Goal: Task Accomplishment & Management: Complete application form

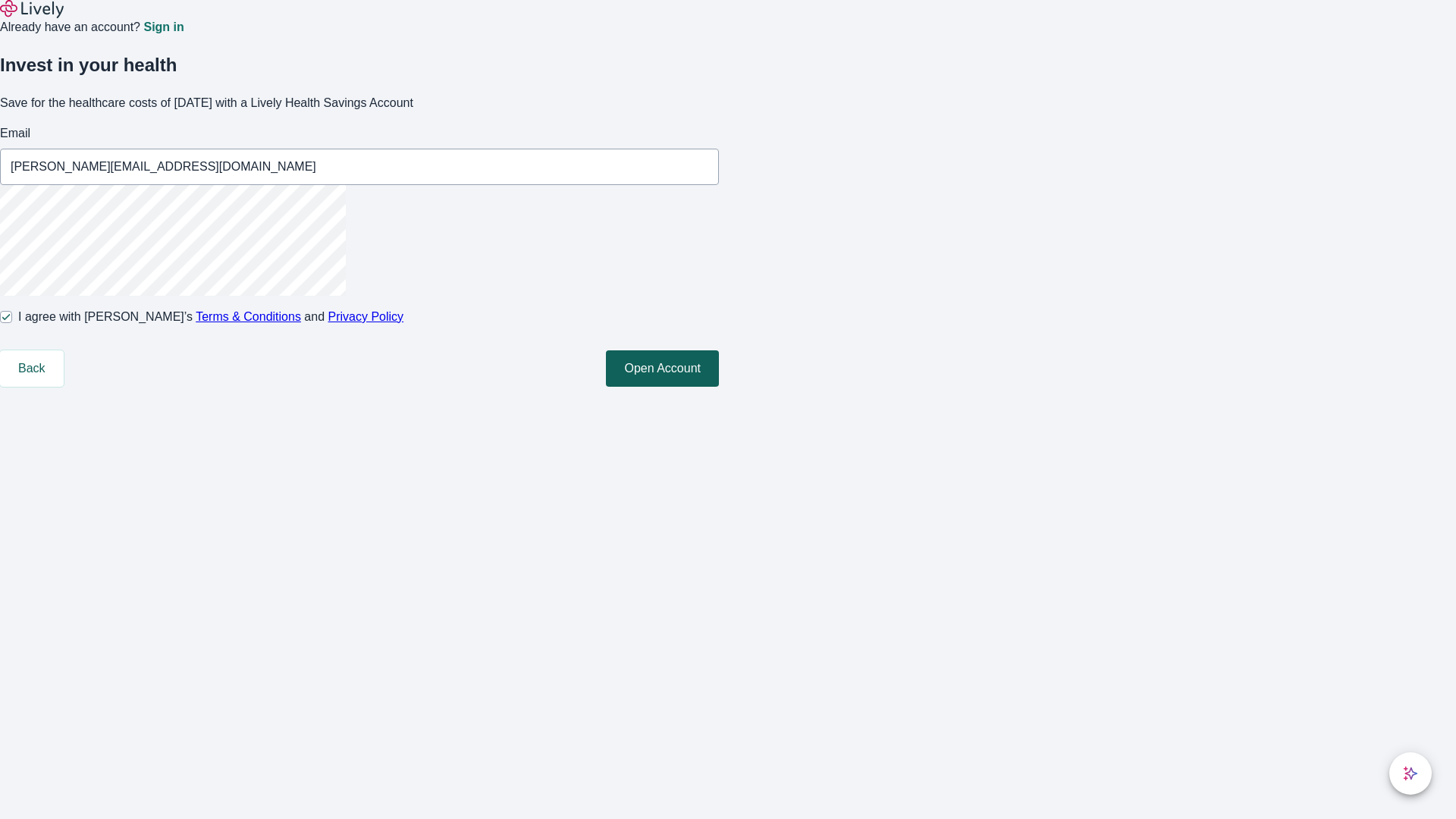
click at [719, 387] on button "Open Account" at bounding box center [663, 368] width 113 height 36
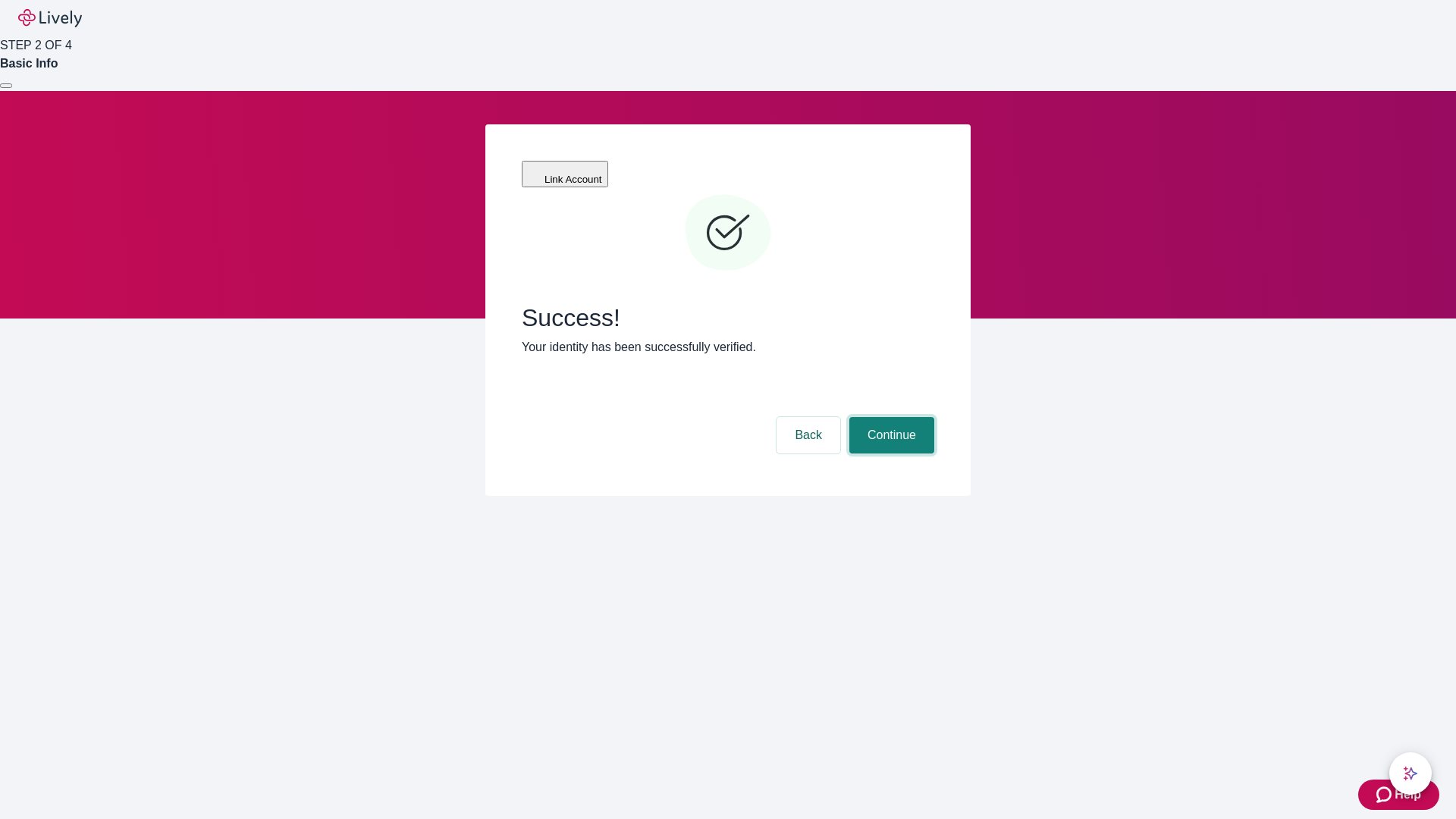
click at [889, 417] on button "Continue" at bounding box center [892, 435] width 85 height 36
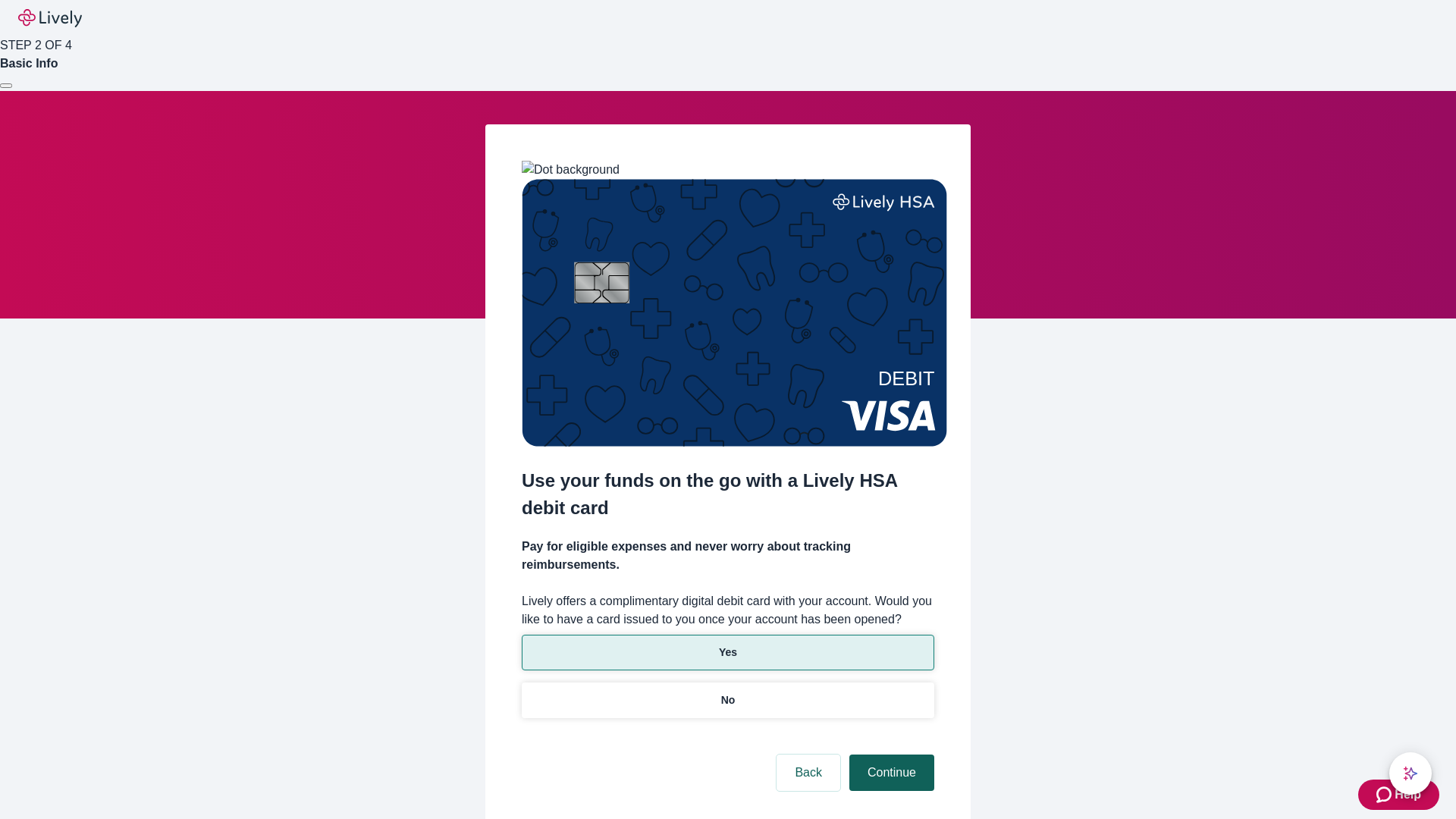
click at [728, 645] on p "Yes" at bounding box center [728, 653] width 19 height 16
click at [889, 755] on button "Continue" at bounding box center [892, 773] width 85 height 36
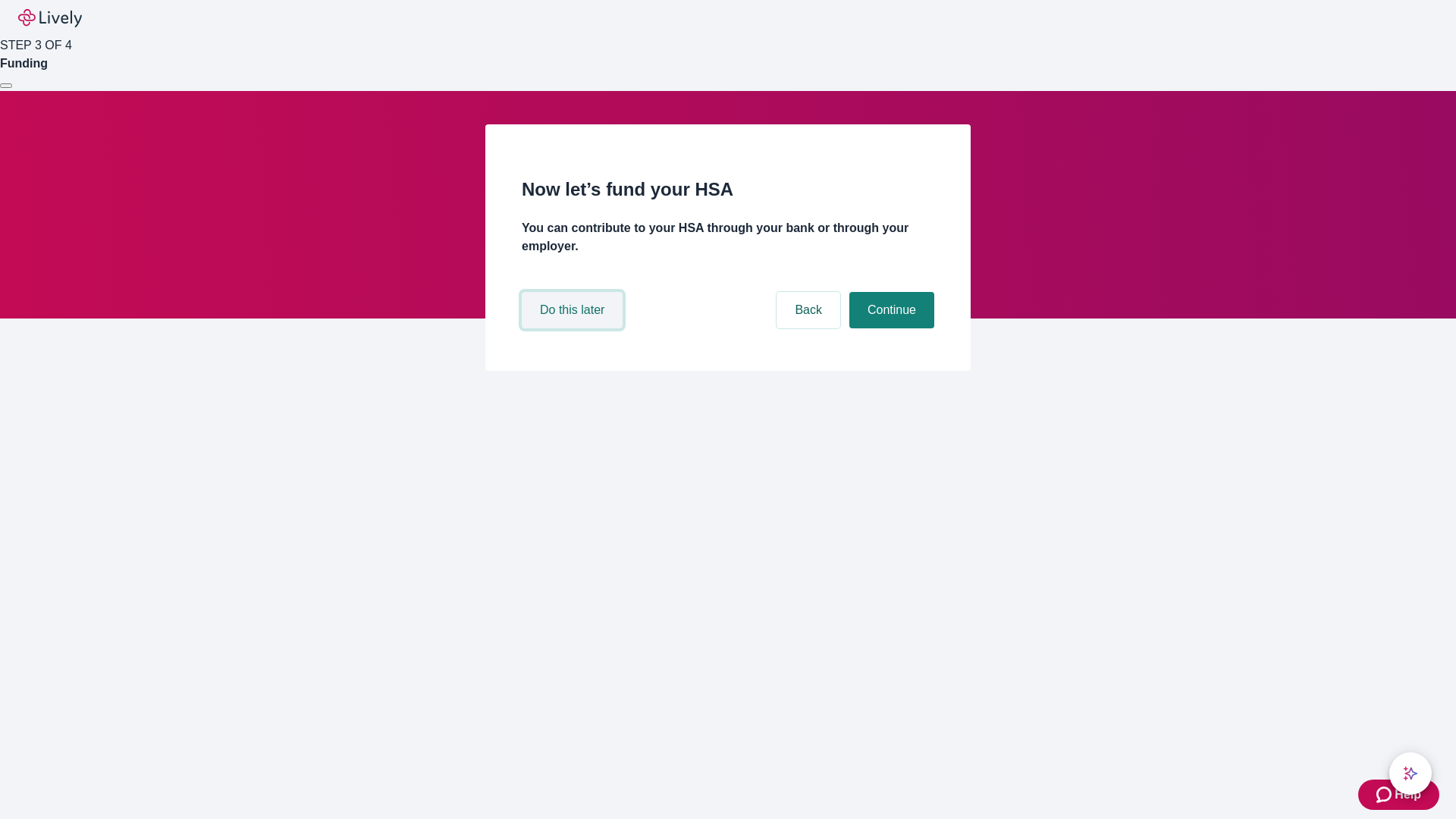
click at [574, 329] on button "Do this later" at bounding box center [572, 310] width 101 height 36
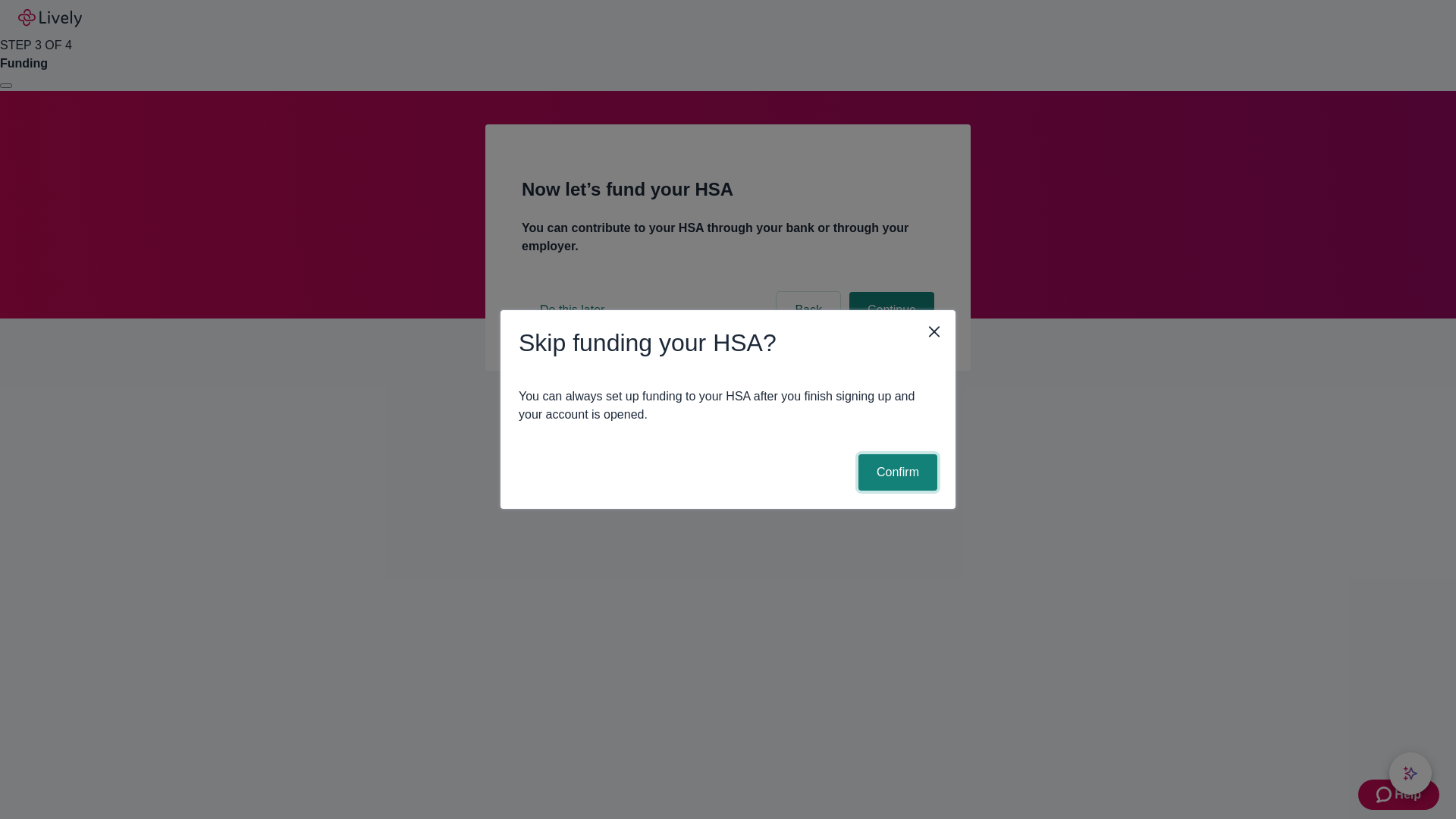
click at [895, 473] on button "Confirm" at bounding box center [898, 472] width 79 height 36
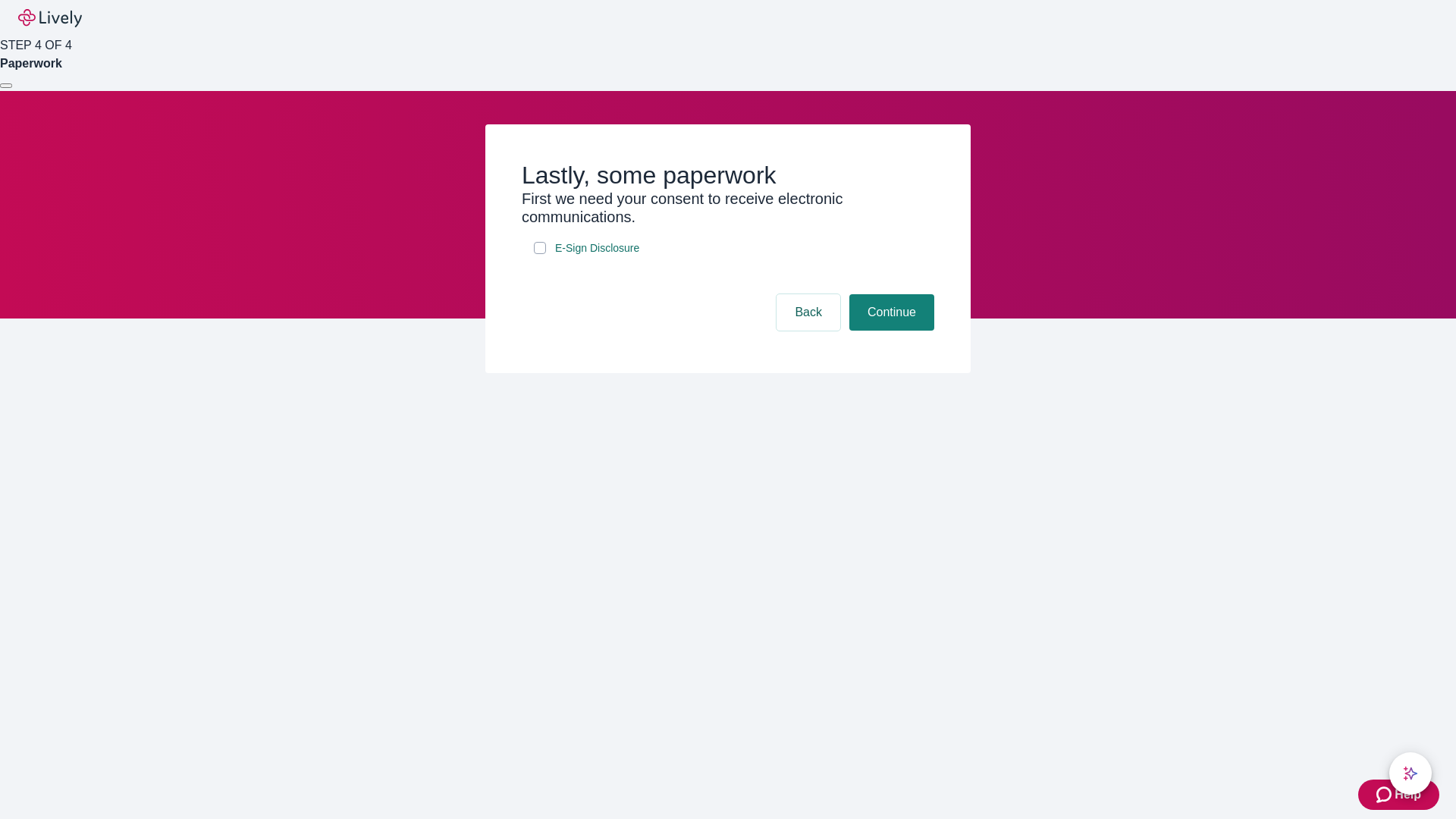
click at [540, 254] on input "E-Sign Disclosure" at bounding box center [540, 248] width 12 height 12
checkbox input "true"
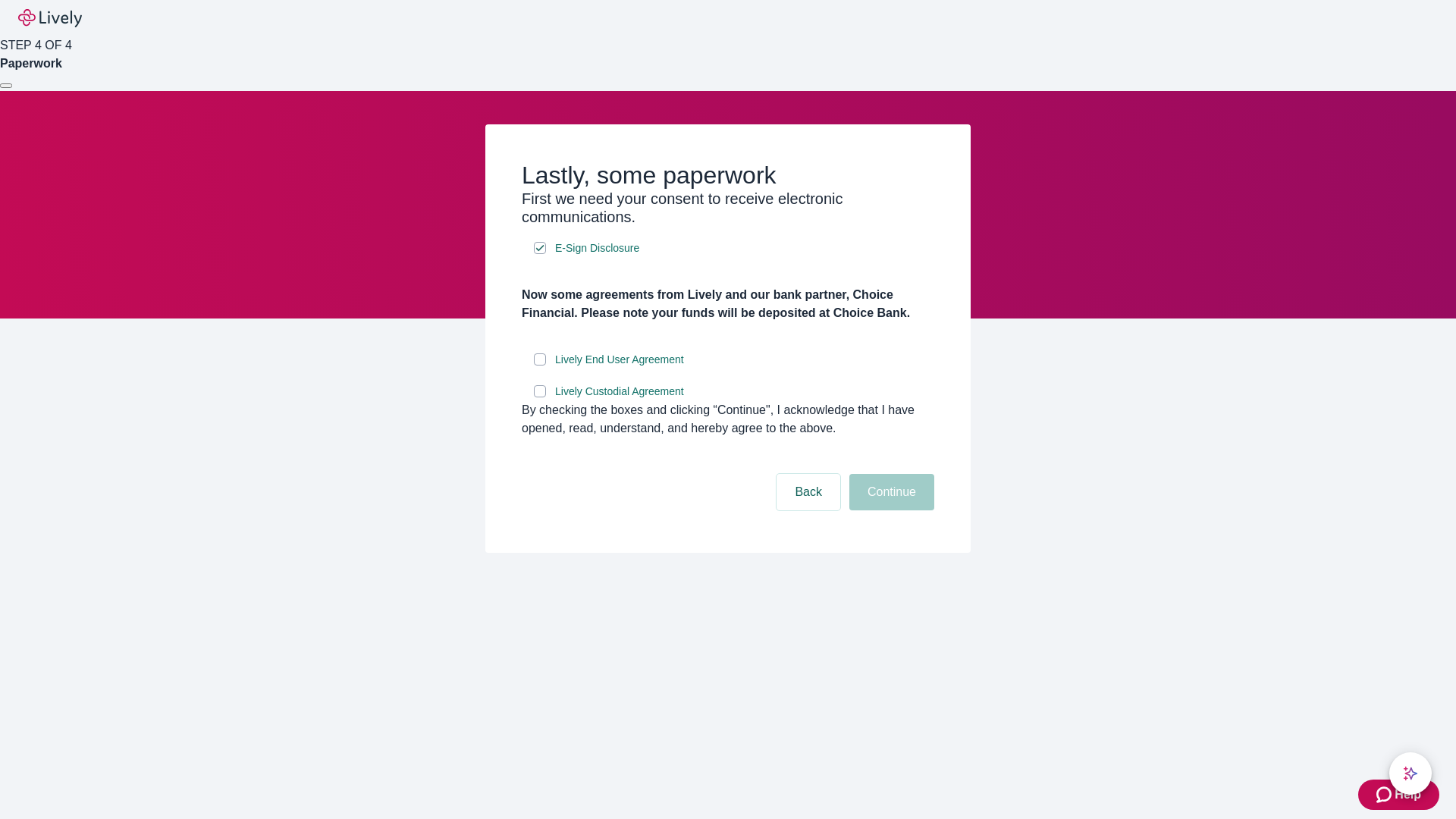
click at [540, 366] on input "Lively End User Agreement" at bounding box center [540, 360] width 12 height 12
checkbox input "true"
click at [540, 398] on input "Lively Custodial Agreement" at bounding box center [540, 391] width 12 height 12
checkbox input "true"
click at [889, 510] on button "Continue" at bounding box center [892, 492] width 85 height 36
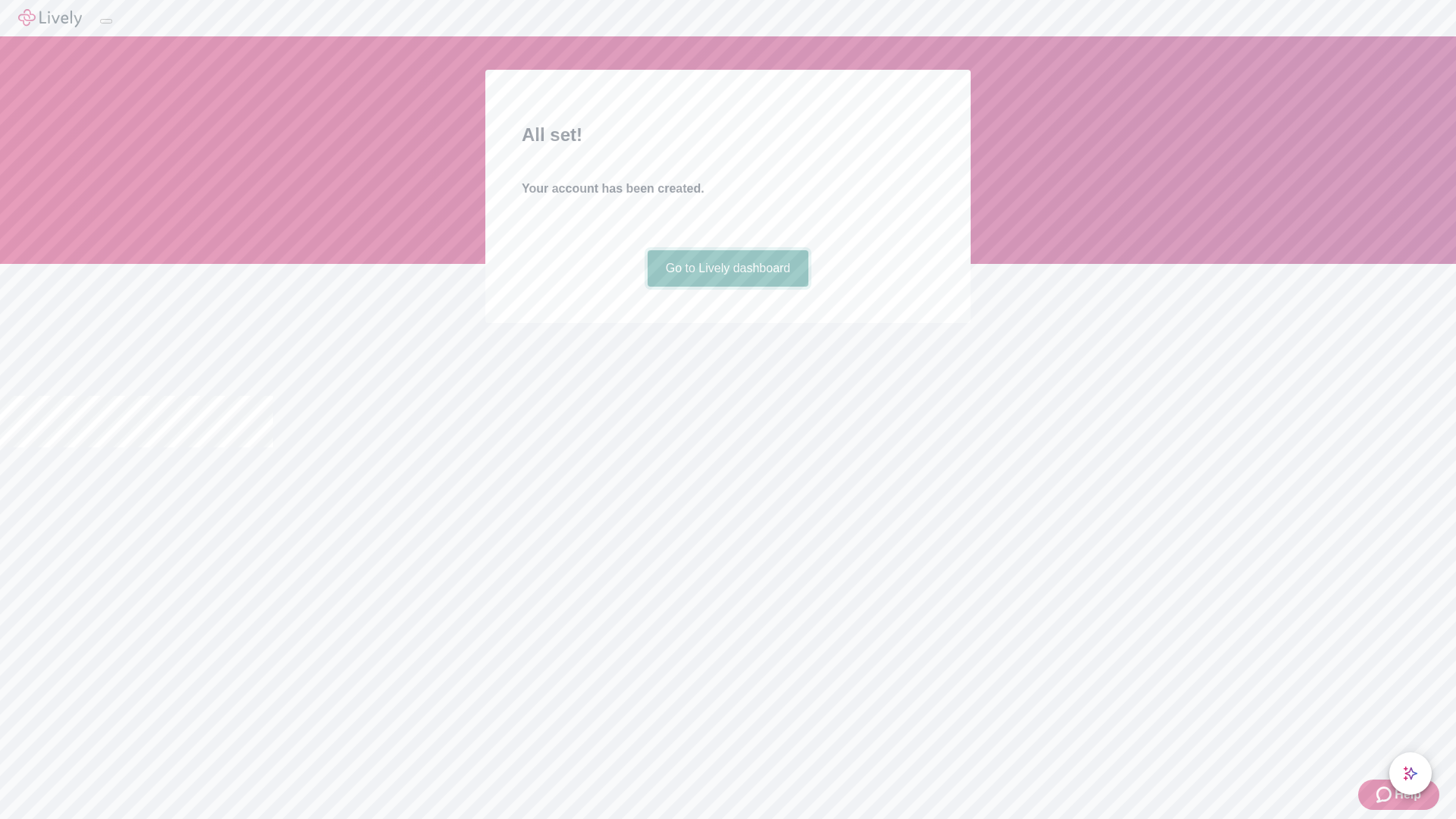
click at [728, 287] on link "Go to Lively dashboard" at bounding box center [728, 268] width 162 height 36
